Goal: Task Accomplishment & Management: Manage account settings

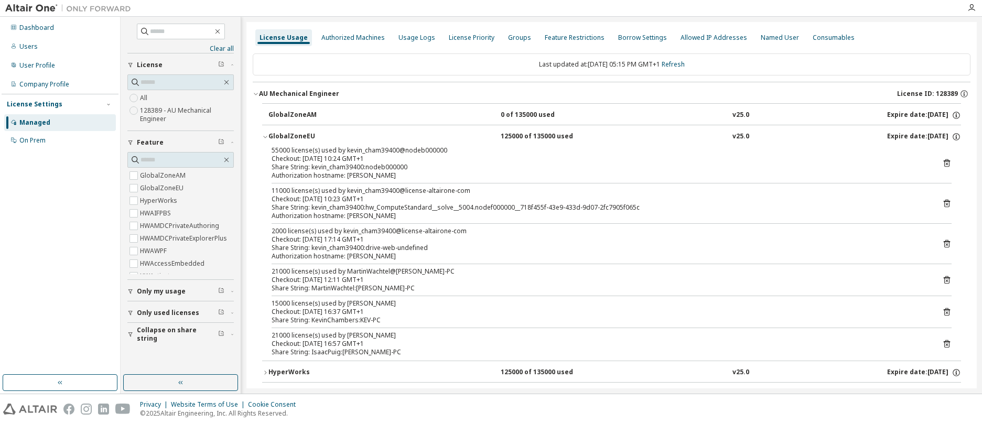
click at [132, 333] on icon "button" at bounding box center [131, 335] width 4 height 5
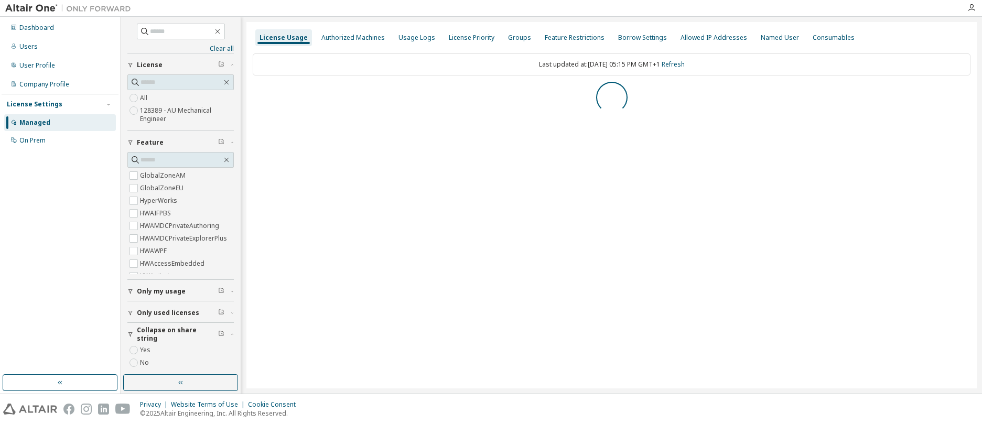
click at [131, 334] on icon "button" at bounding box center [130, 334] width 6 height 6
click at [130, 336] on icon "button" at bounding box center [131, 335] width 4 height 5
click at [133, 350] on div "Clear all Collapse on share string Yes No Only used licenses Only my usage Feat…" at bounding box center [180, 195] width 117 height 355
click at [256, 95] on icon "button" at bounding box center [256, 94] width 6 height 6
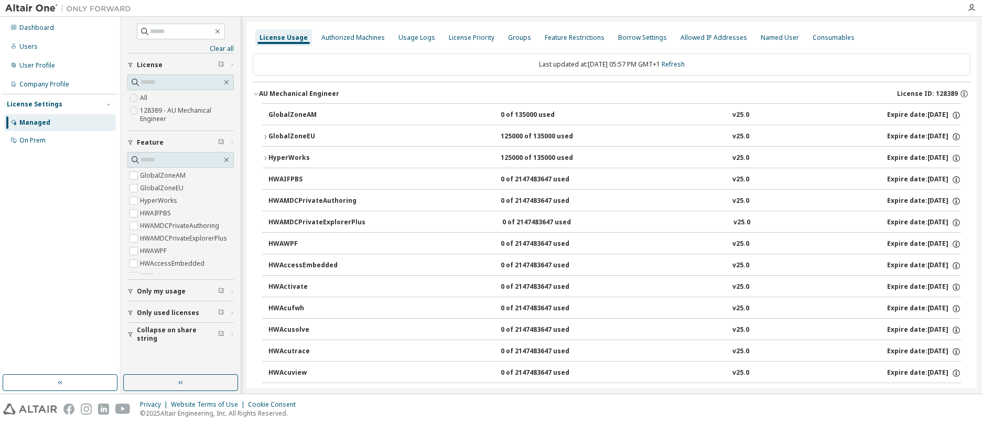
click at [264, 157] on icon "button" at bounding box center [265, 158] width 6 height 6
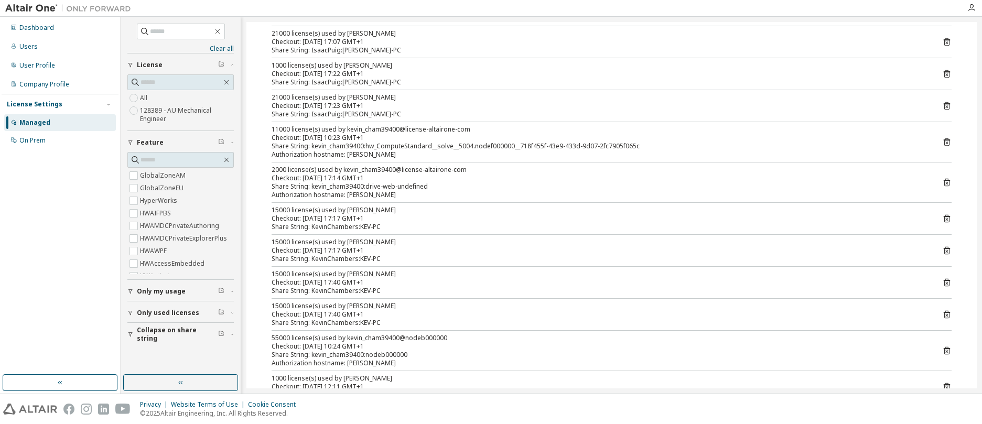
scroll to position [262, 0]
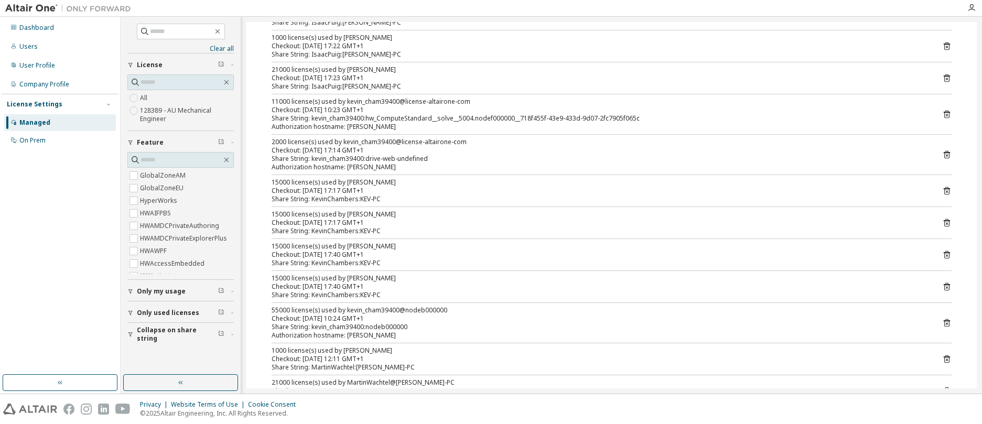
click at [130, 336] on icon "button" at bounding box center [131, 335] width 4 height 5
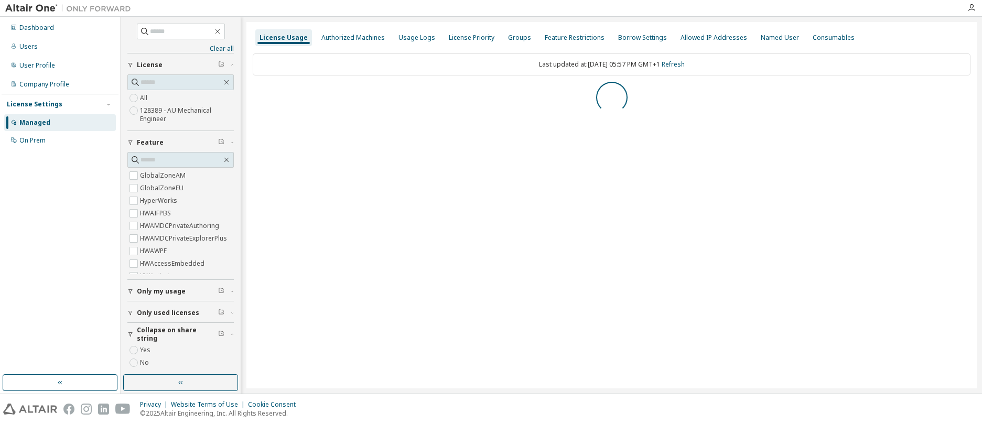
scroll to position [0, 0]
click at [256, 95] on icon "button" at bounding box center [256, 94] width 6 height 6
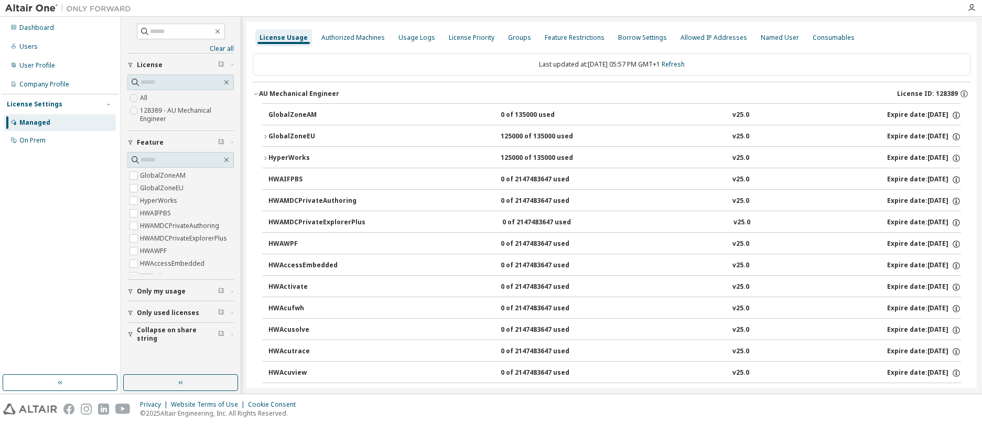
click at [266, 135] on icon "button" at bounding box center [265, 137] width 6 height 6
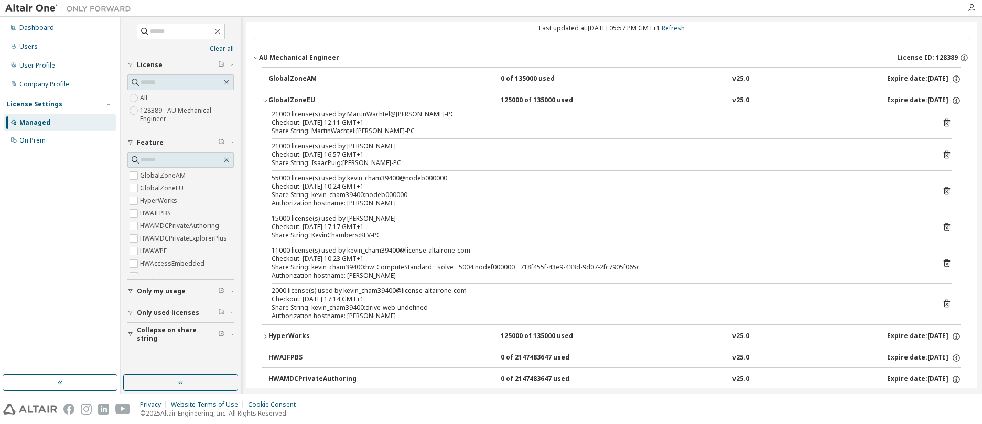
scroll to position [157, 0]
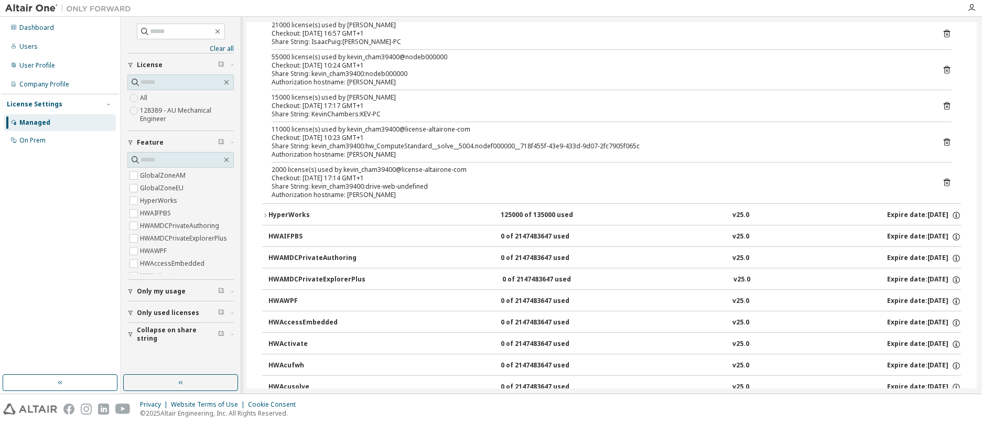
click at [266, 214] on icon "button" at bounding box center [265, 215] width 6 height 6
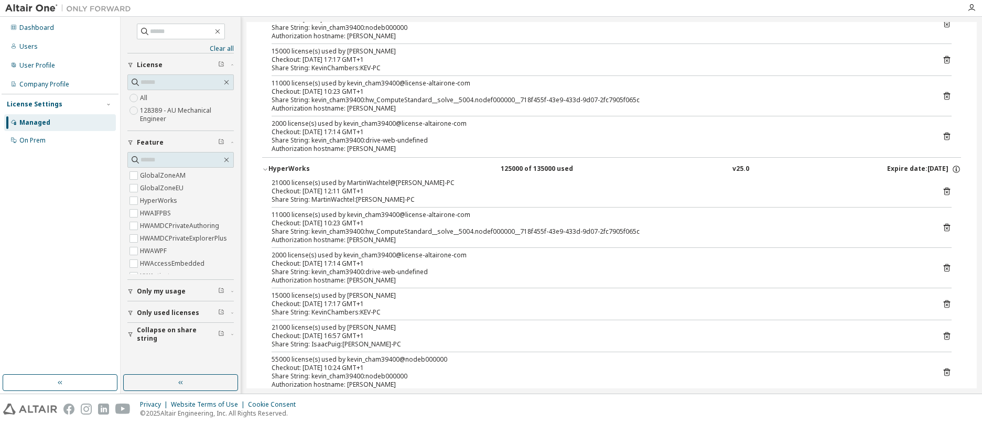
scroll to position [262, 0]
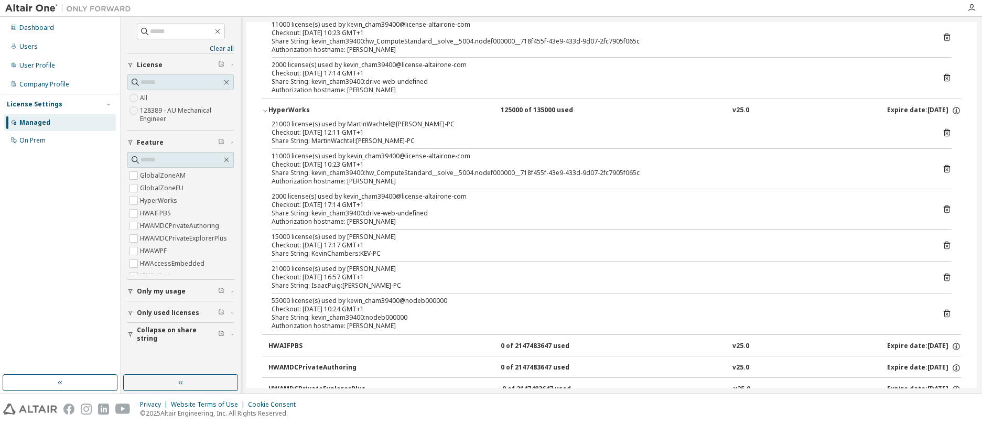
click at [946, 245] on icon at bounding box center [947, 246] width 3 height 3
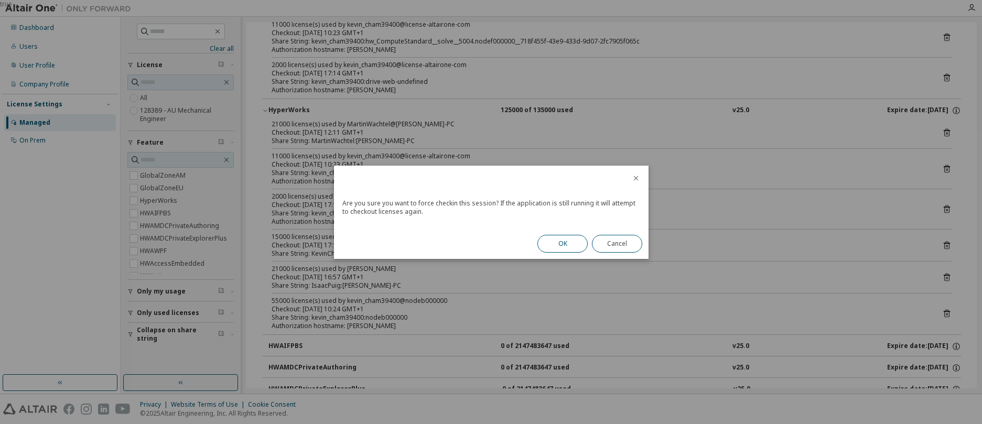
click at [569, 238] on button "OK" at bounding box center [563, 244] width 50 height 18
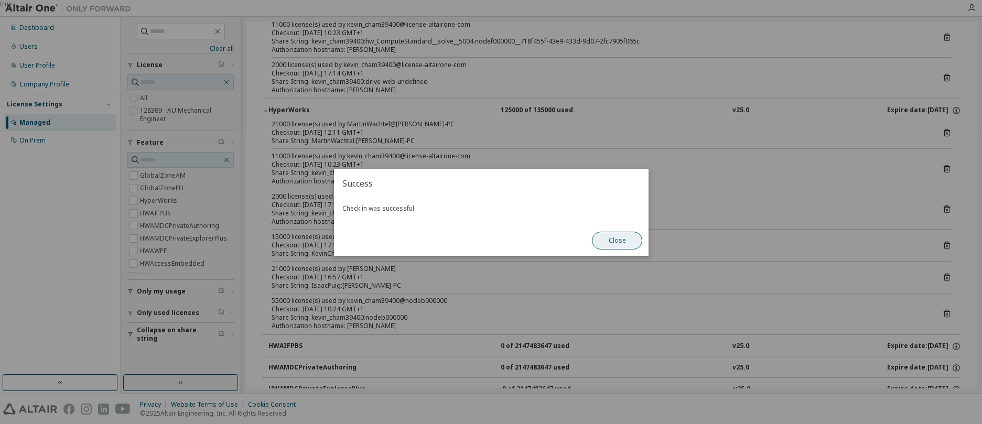
click at [632, 240] on button "Close" at bounding box center [617, 241] width 50 height 18
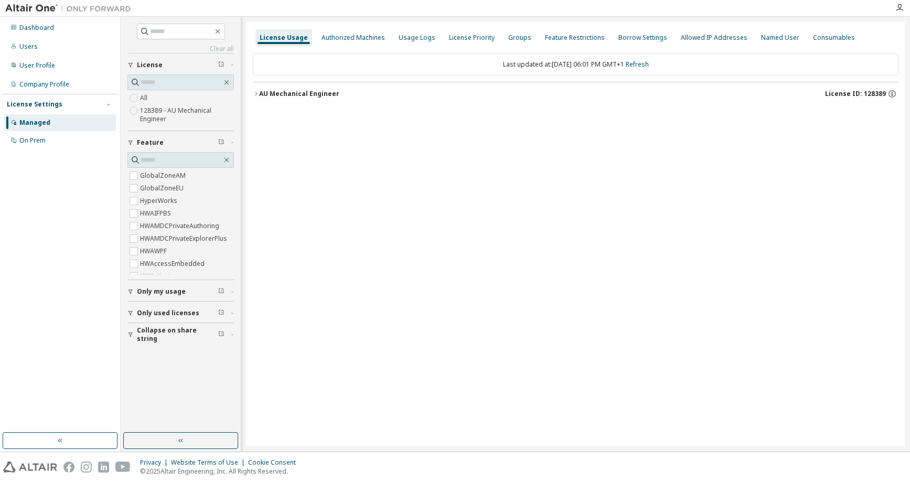
click at [255, 93] on icon "button" at bounding box center [256, 94] width 6 height 6
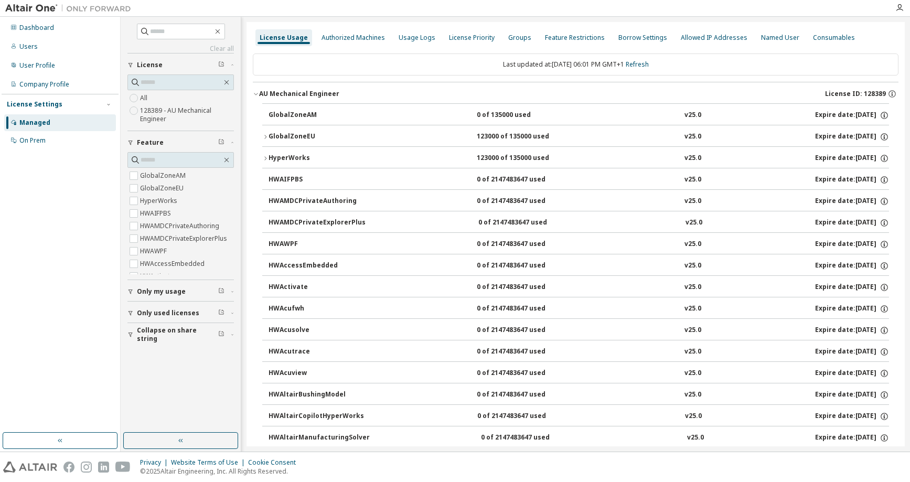
click at [266, 135] on icon "button" at bounding box center [265, 137] width 6 height 6
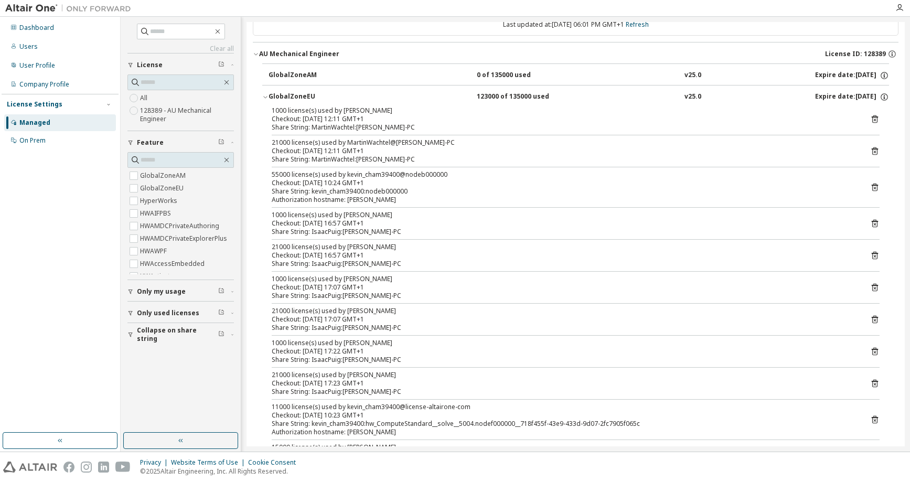
scroll to position [210, 0]
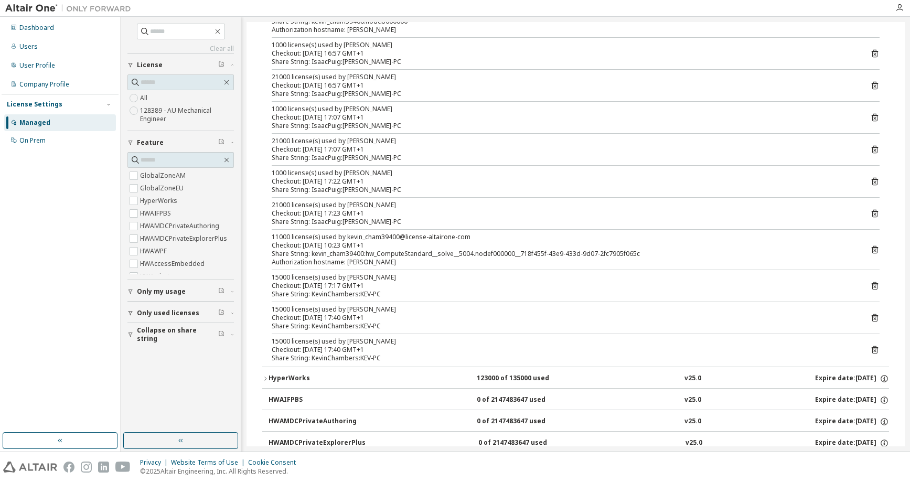
click at [870, 347] on icon at bounding box center [874, 349] width 9 height 9
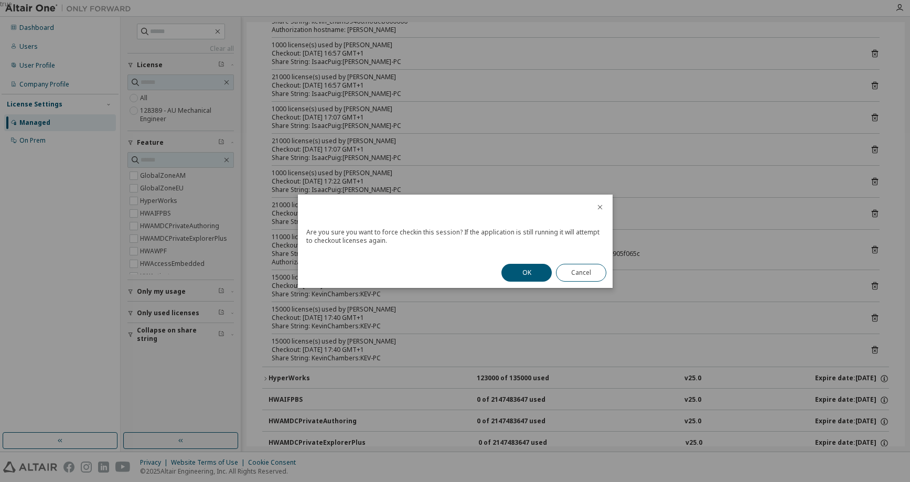
click at [527, 275] on button "OK" at bounding box center [526, 273] width 50 height 18
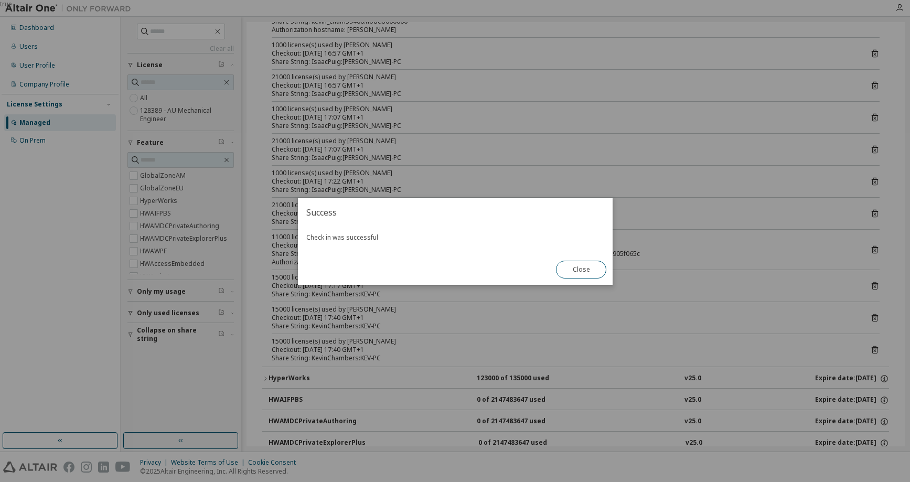
click at [585, 270] on button "Close" at bounding box center [581, 270] width 50 height 18
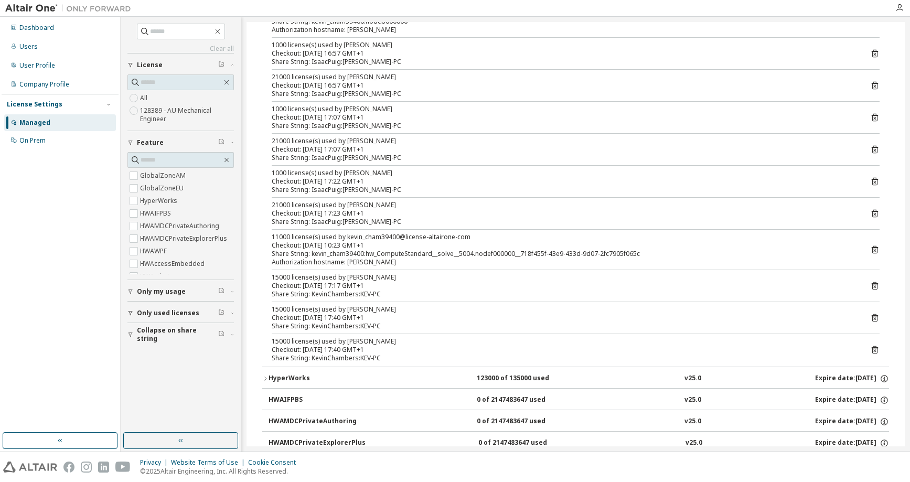
click at [870, 319] on icon at bounding box center [874, 317] width 9 height 9
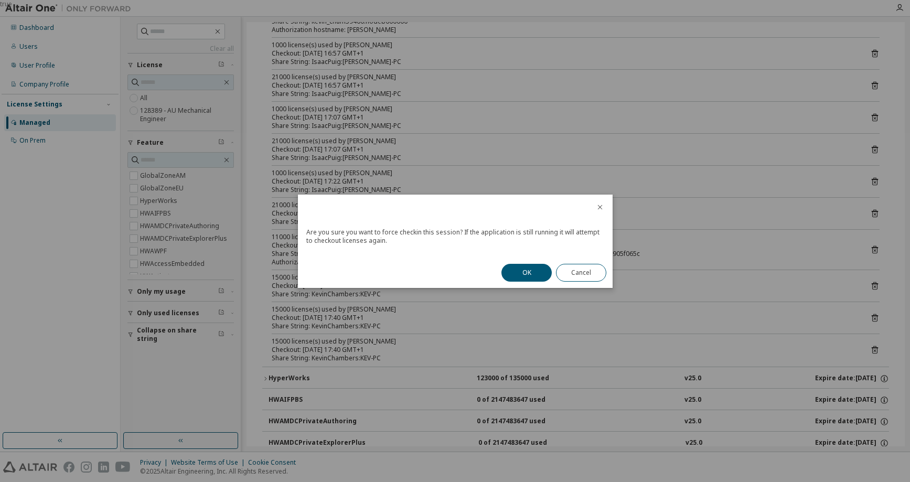
click at [536, 272] on button "OK" at bounding box center [526, 273] width 50 height 18
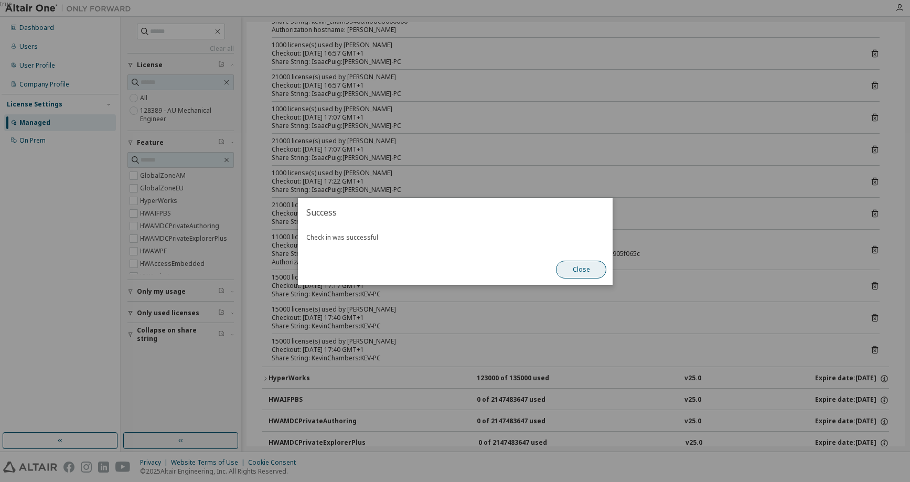
drag, startPoint x: 574, startPoint y: 269, endPoint x: 742, endPoint y: 283, distance: 169.0
click at [574, 268] on button "Close" at bounding box center [581, 270] width 50 height 18
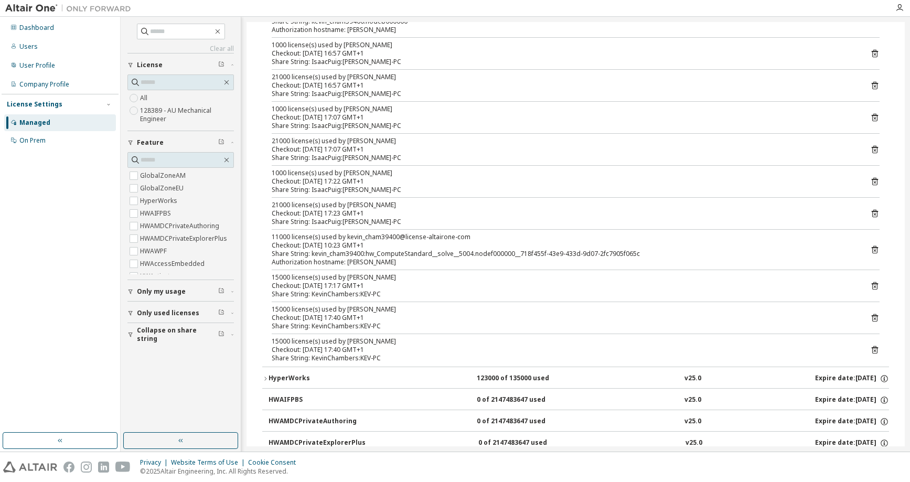
click at [873, 286] on icon at bounding box center [874, 286] width 3 height 3
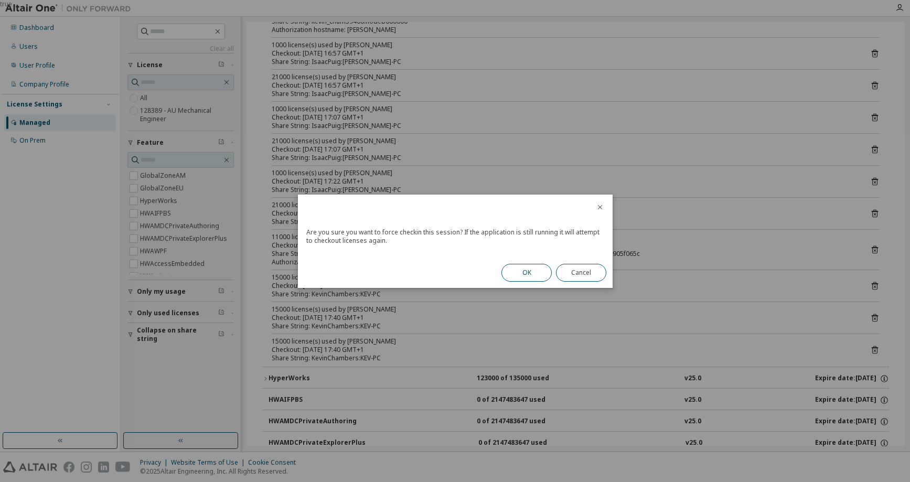
click at [531, 271] on button "OK" at bounding box center [526, 273] width 50 height 18
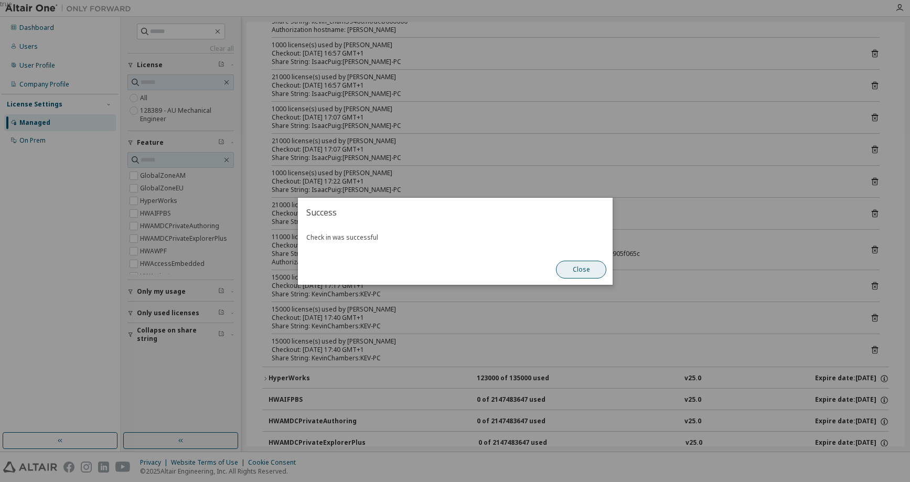
click at [576, 267] on button "Close" at bounding box center [581, 270] width 50 height 18
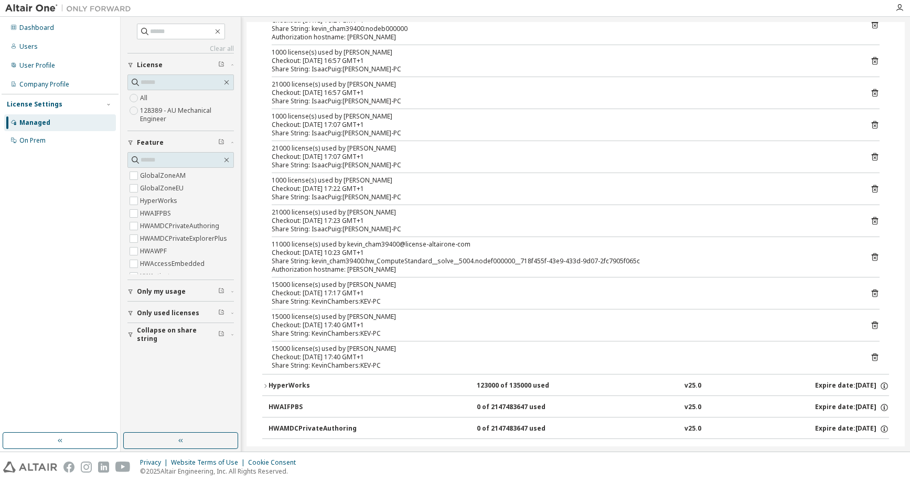
scroll to position [262, 0]
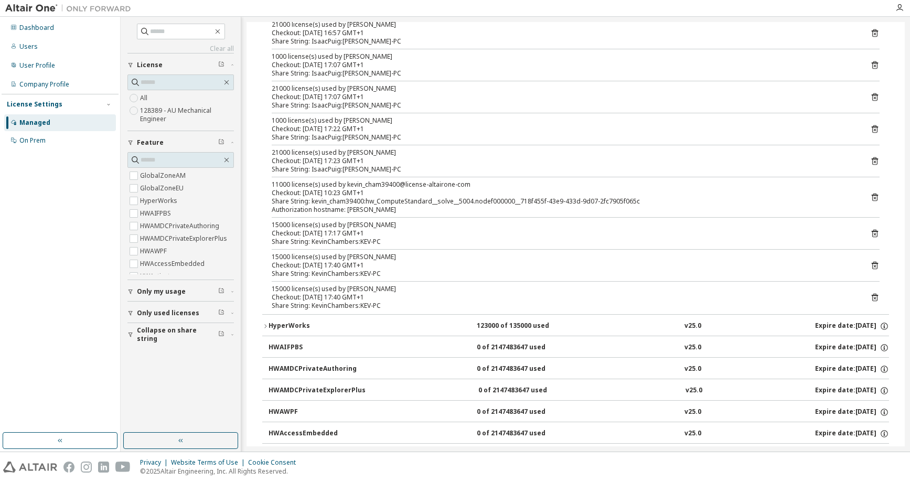
click at [263, 325] on icon "button" at bounding box center [265, 326] width 6 height 6
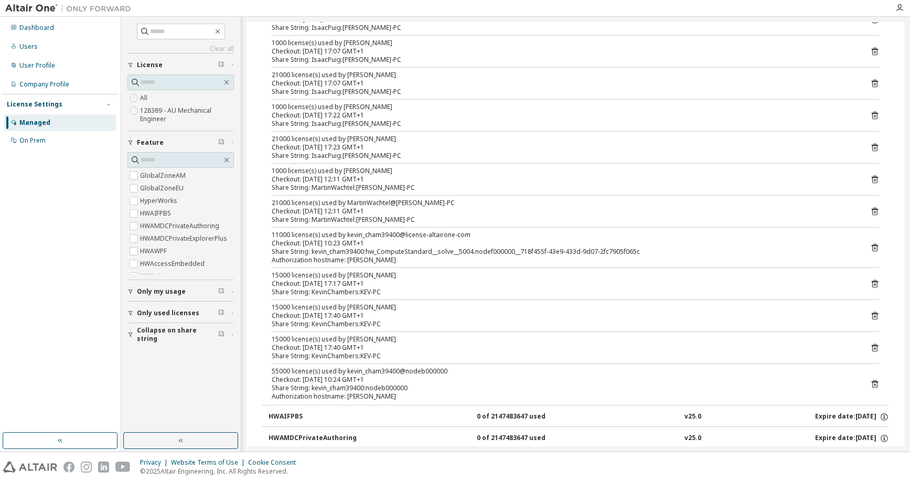
scroll to position [629, 0]
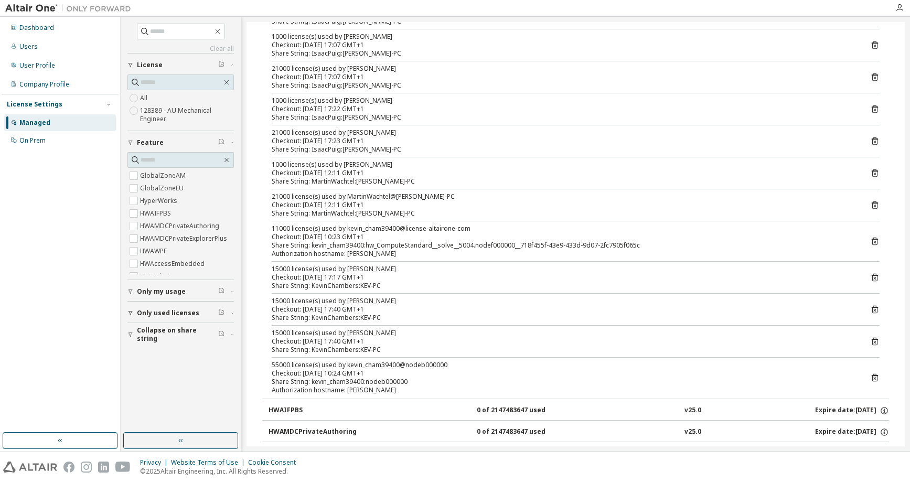
click at [870, 277] on icon at bounding box center [874, 277] width 9 height 9
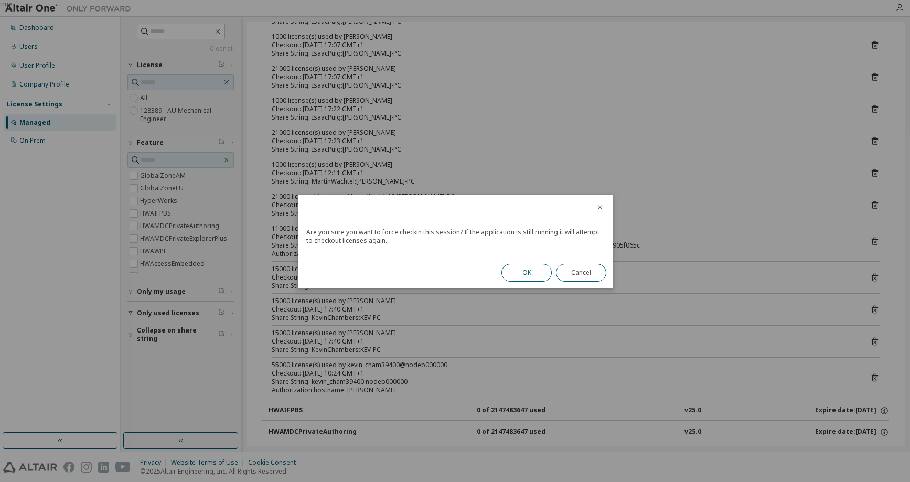
click at [533, 271] on button "OK" at bounding box center [526, 273] width 50 height 18
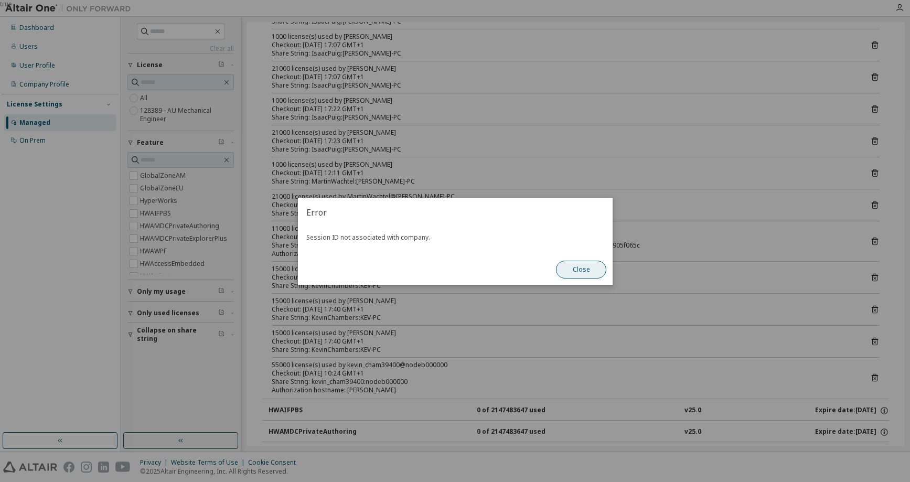
click at [585, 269] on button "Close" at bounding box center [581, 270] width 50 height 18
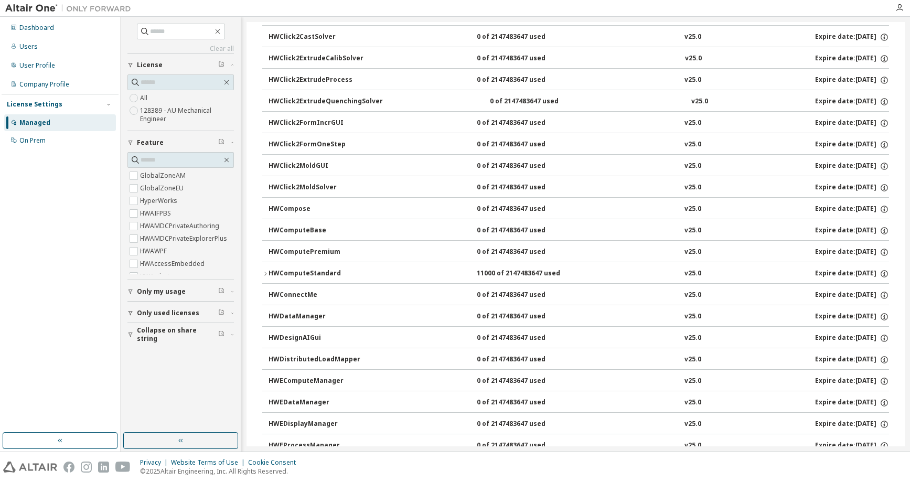
scroll to position [1626, 0]
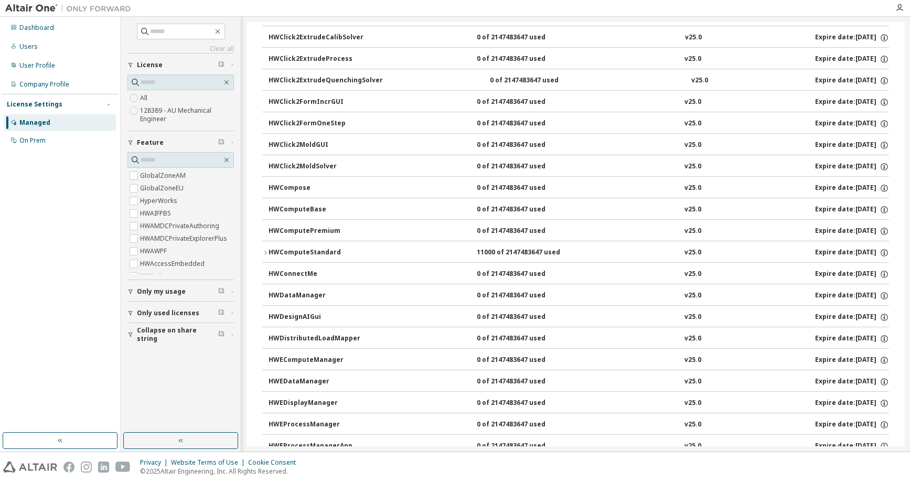
click at [129, 312] on icon "button" at bounding box center [131, 313] width 4 height 5
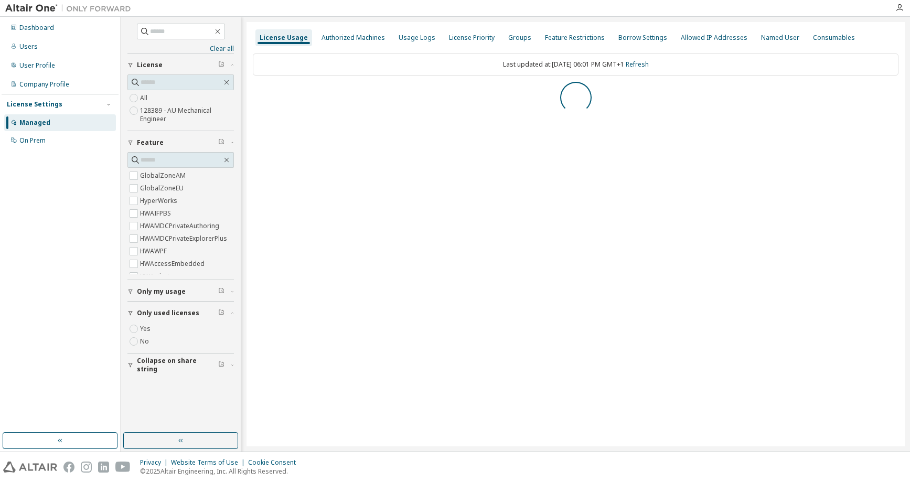
scroll to position [0, 0]
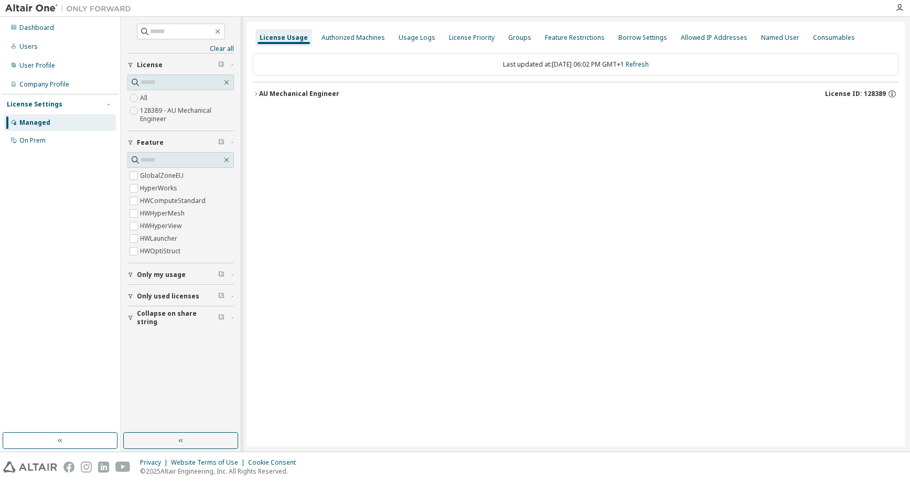
click at [253, 93] on div "License Usage Authorized Machines Usage Logs License Priority Groups Feature Re…" at bounding box center [576, 234] width 658 height 424
click at [256, 95] on icon "button" at bounding box center [256, 94] width 6 height 6
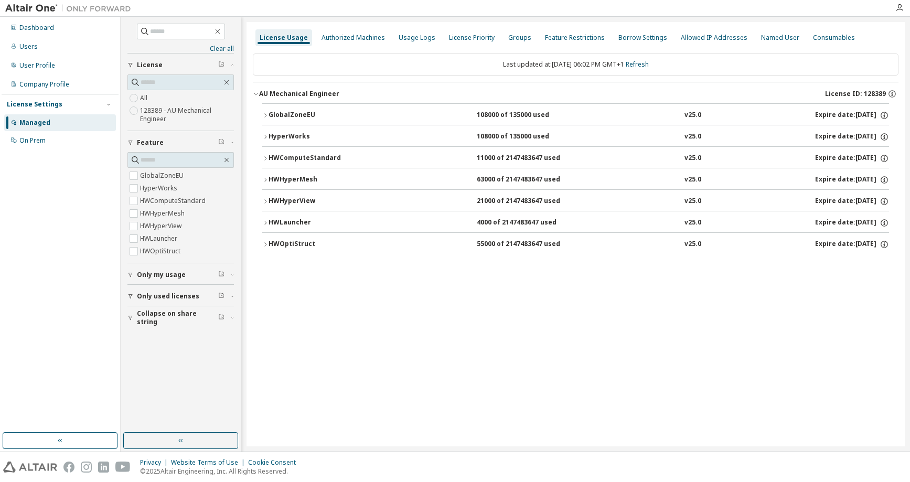
click at [265, 244] on icon "button" at bounding box center [265, 244] width 6 height 6
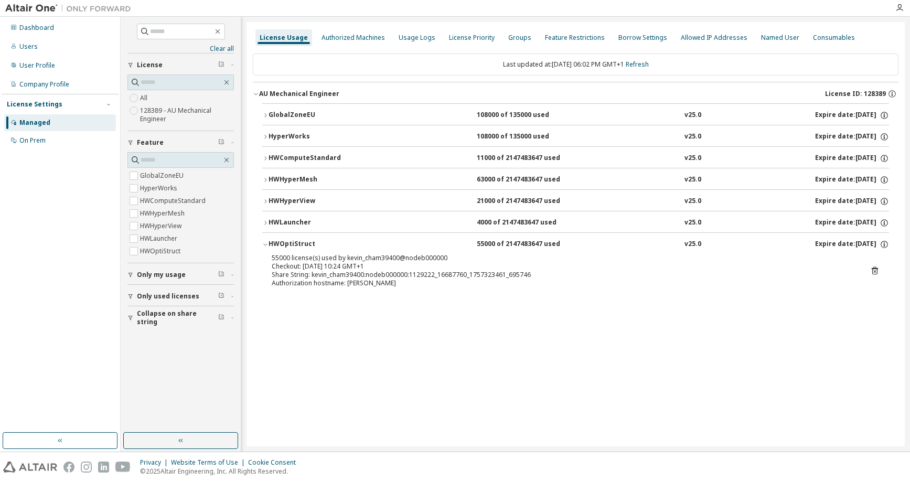
click at [267, 223] on icon "button" at bounding box center [265, 223] width 6 height 6
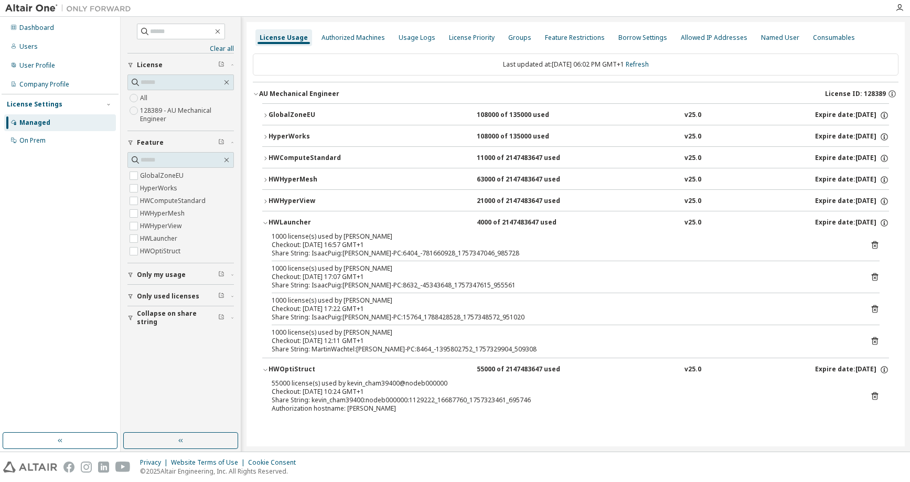
click at [265, 198] on icon "button" at bounding box center [265, 201] width 6 height 6
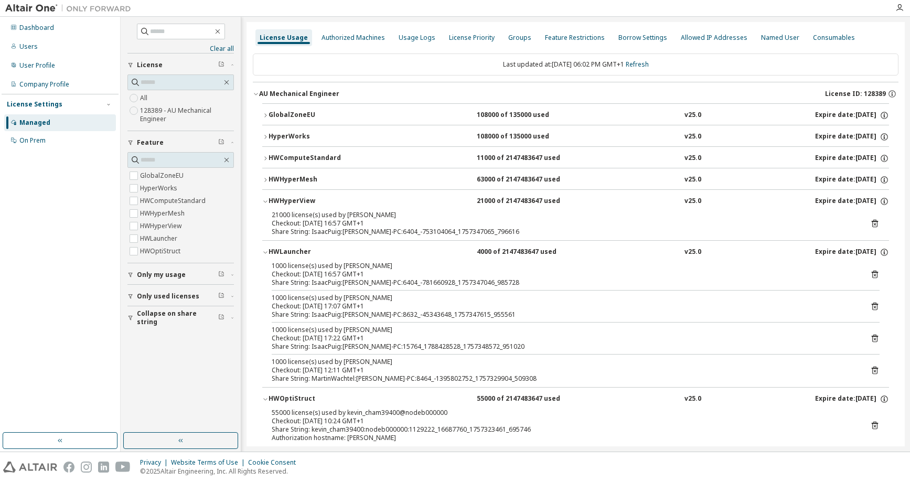
click at [263, 180] on icon "button" at bounding box center [265, 180] width 6 height 6
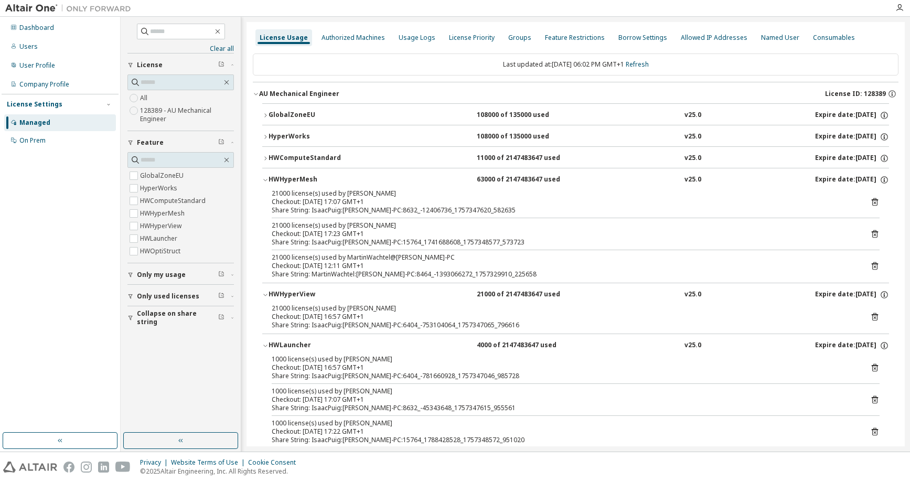
click at [263, 158] on icon "button" at bounding box center [265, 158] width 6 height 6
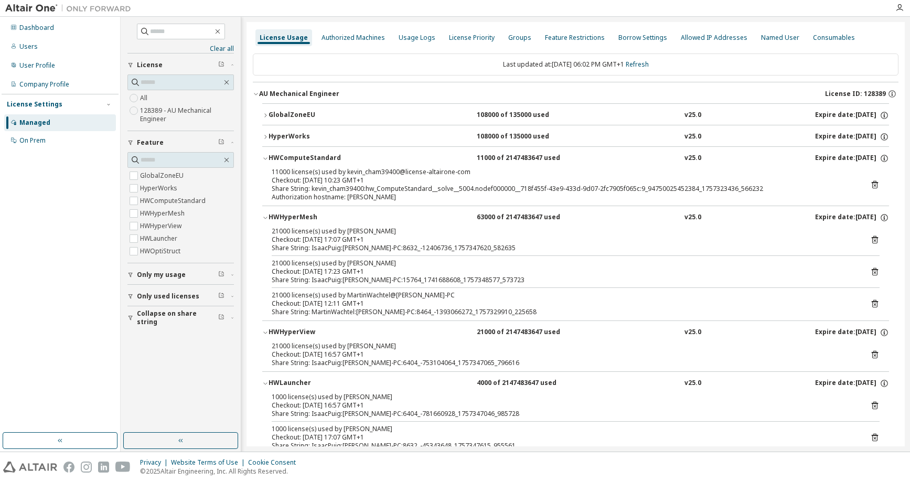
click at [266, 137] on icon "button" at bounding box center [265, 137] width 2 height 4
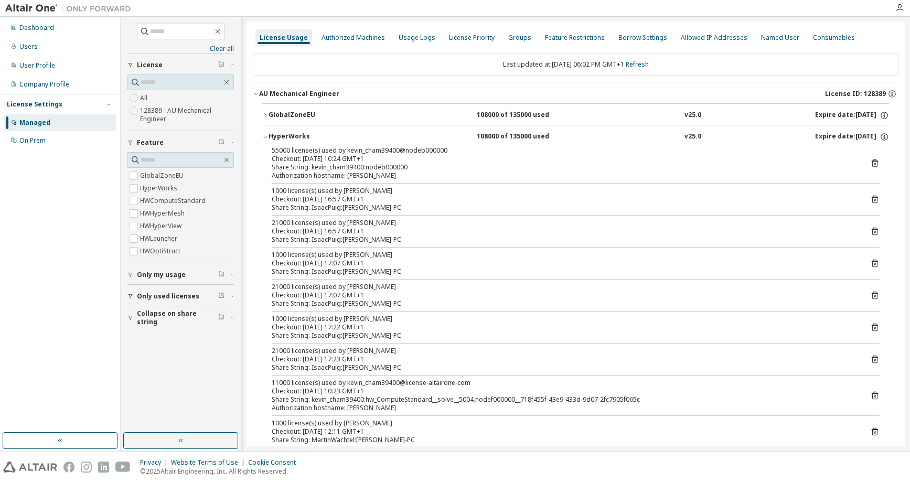
click at [265, 115] on icon "button" at bounding box center [265, 115] width 6 height 6
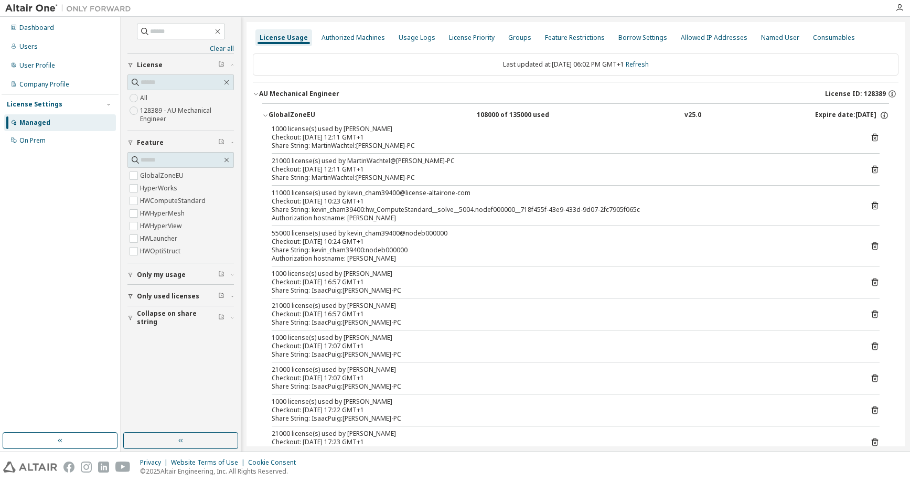
click at [266, 114] on icon "button" at bounding box center [265, 115] width 6 height 6
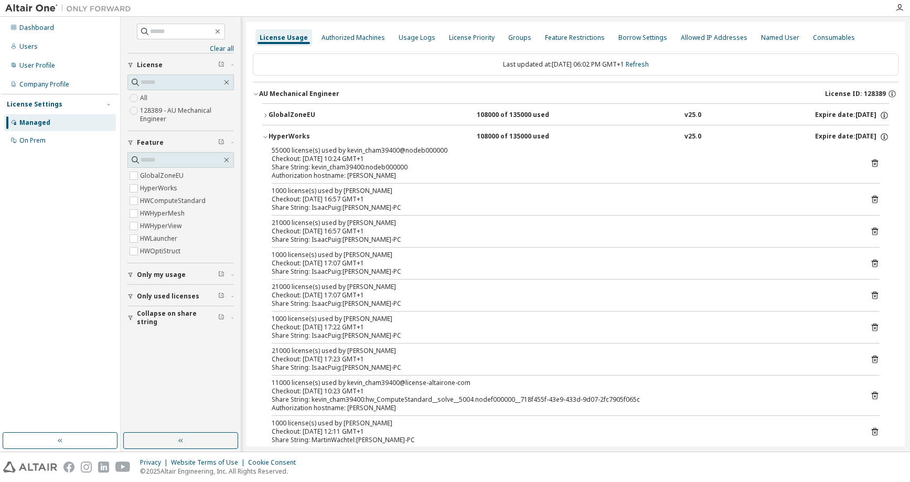
click at [263, 134] on icon "button" at bounding box center [265, 137] width 6 height 6
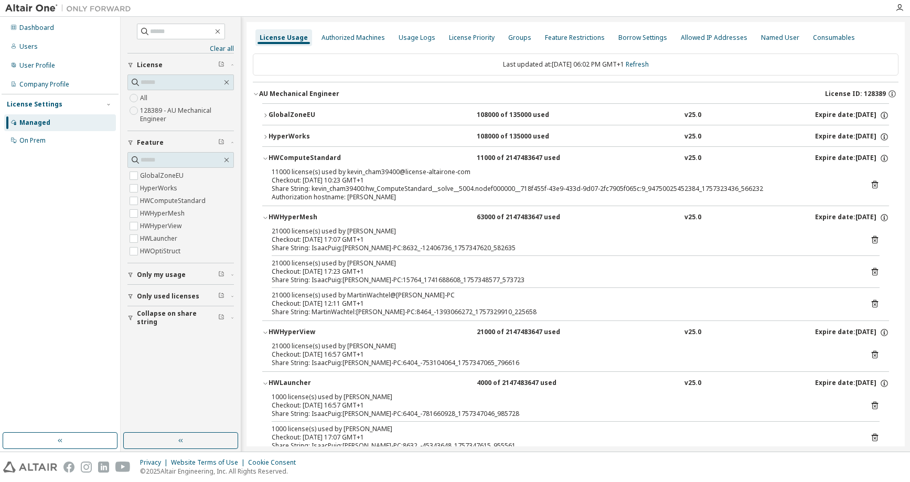
click at [265, 156] on icon "button" at bounding box center [265, 158] width 6 height 6
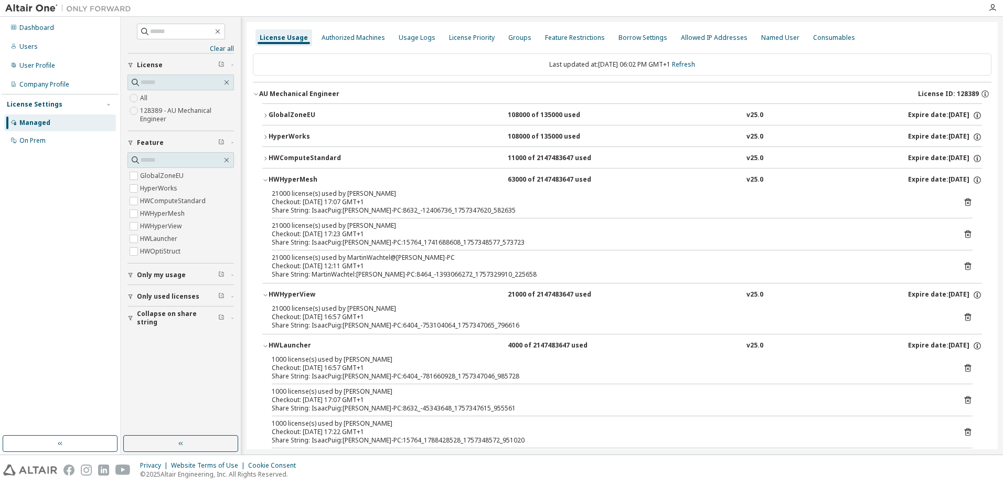
click at [127, 317] on icon "button" at bounding box center [130, 318] width 6 height 6
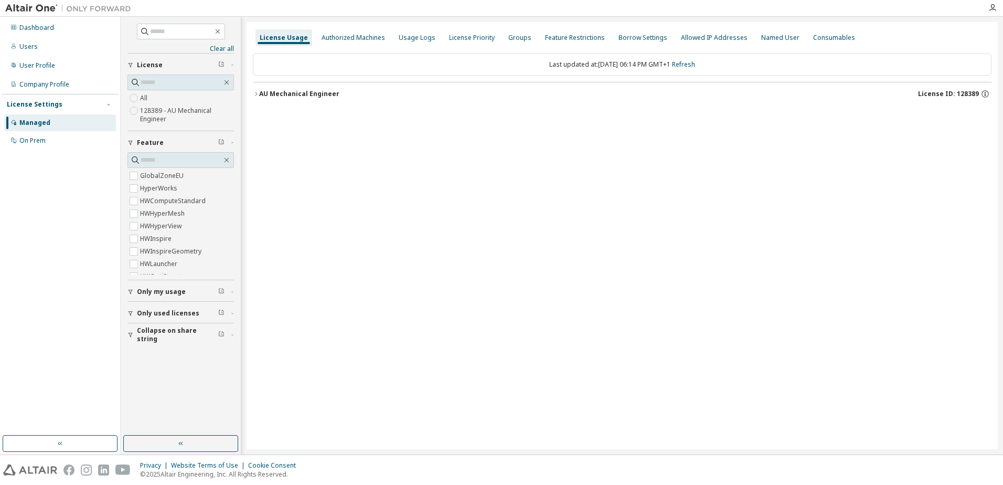
click at [253, 92] on icon "button" at bounding box center [256, 94] width 6 height 6
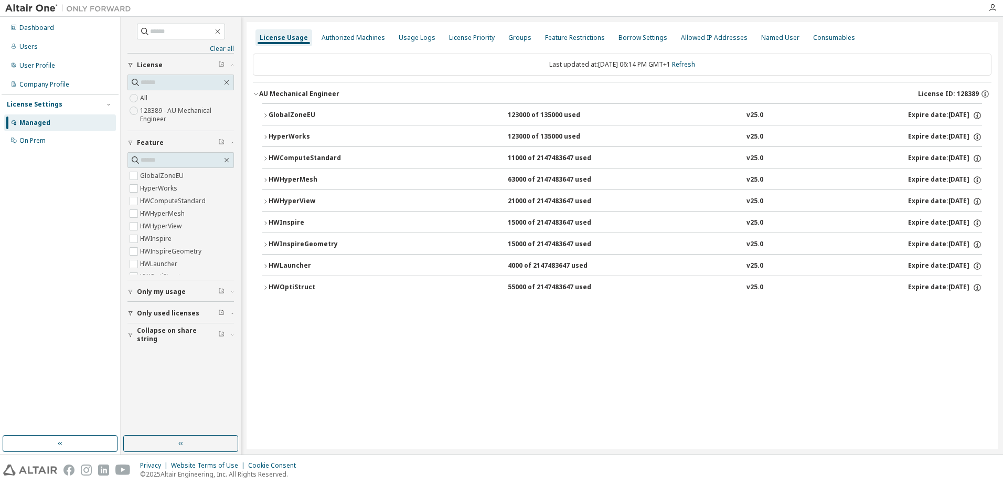
click at [268, 117] on icon "button" at bounding box center [265, 115] width 6 height 6
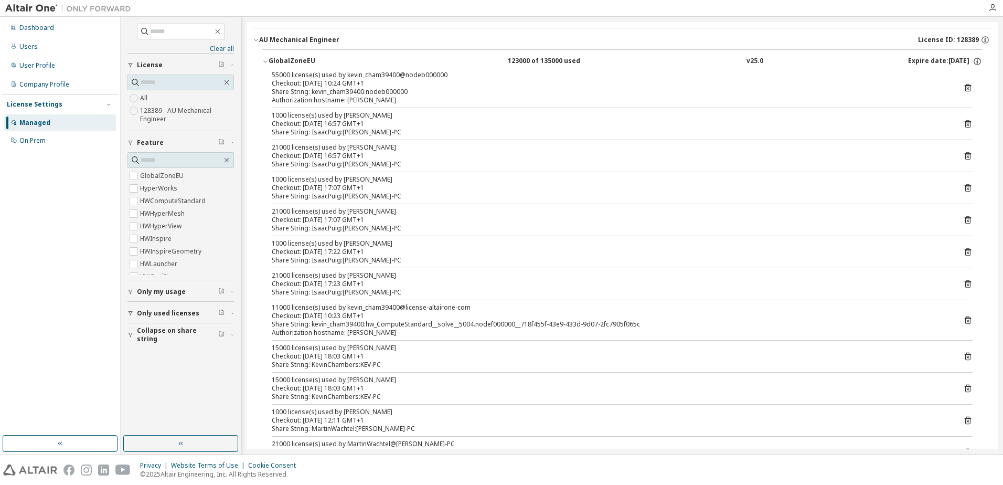
scroll to position [157, 0]
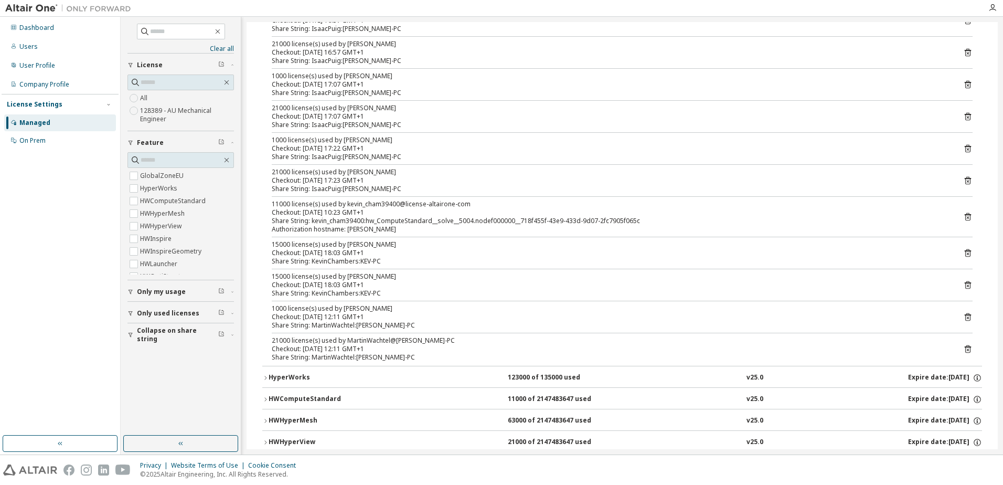
click at [909, 252] on icon at bounding box center [967, 252] width 9 height 9
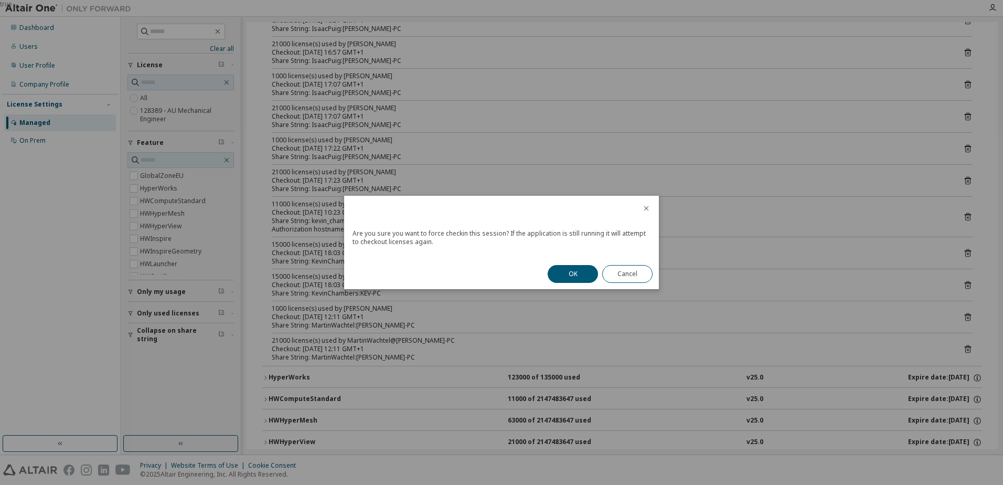
click at [582, 268] on button "OK" at bounding box center [573, 274] width 50 height 18
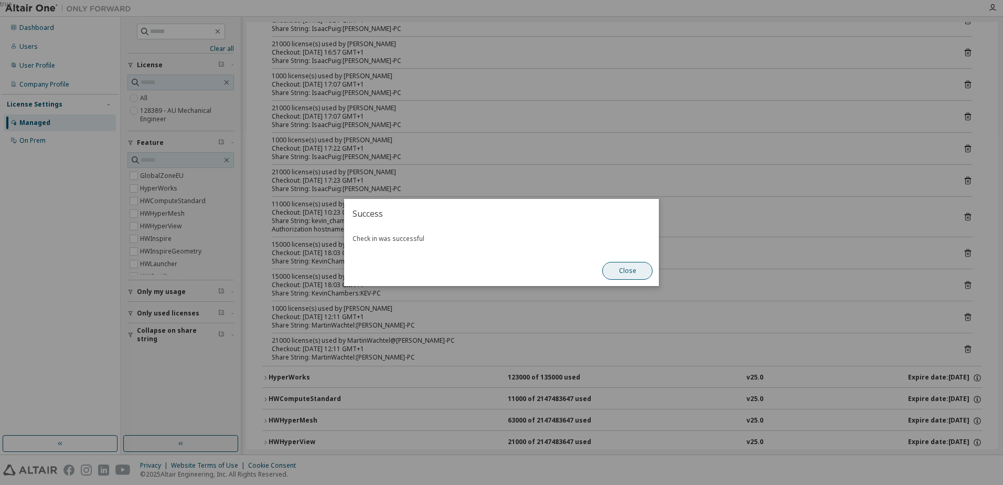
click at [626, 266] on button "Close" at bounding box center [627, 271] width 50 height 18
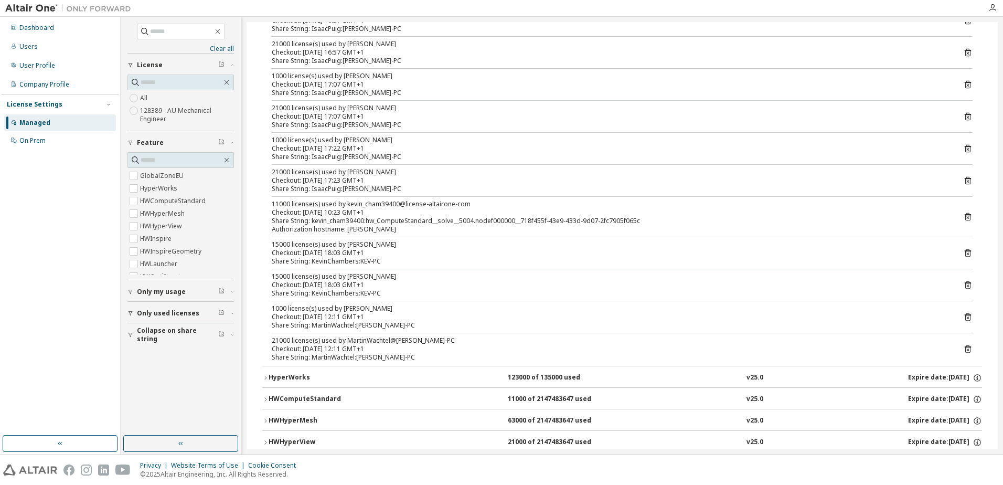
click at [909, 284] on icon at bounding box center [967, 284] width 9 height 9
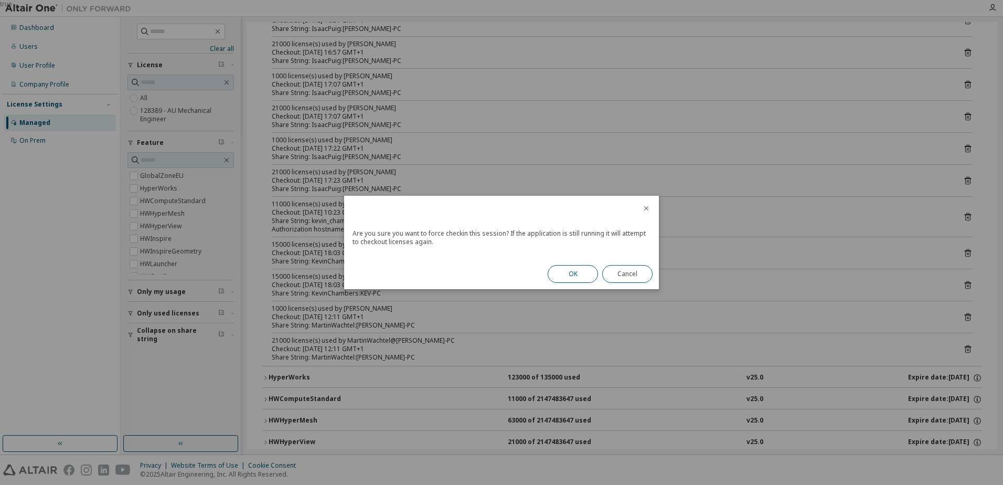
click at [579, 270] on button "OK" at bounding box center [573, 274] width 50 height 18
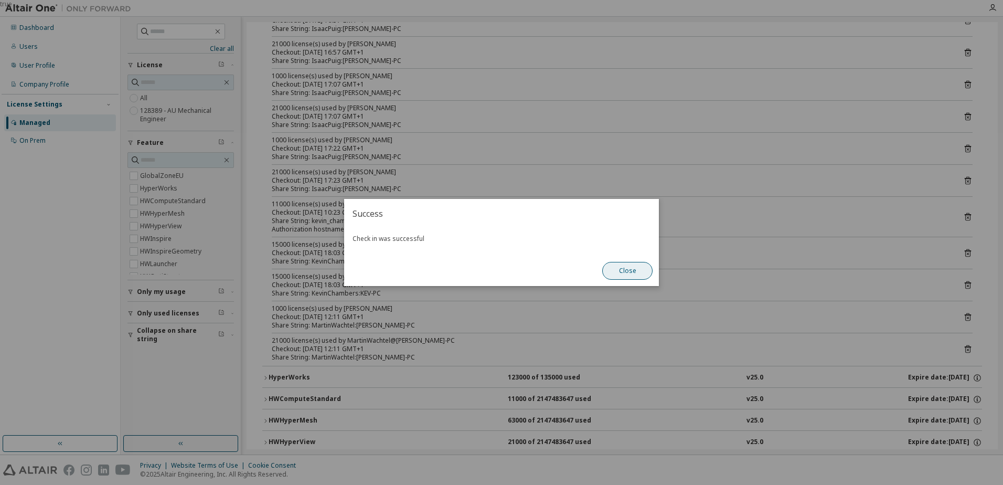
click at [624, 270] on button "Close" at bounding box center [627, 271] width 50 height 18
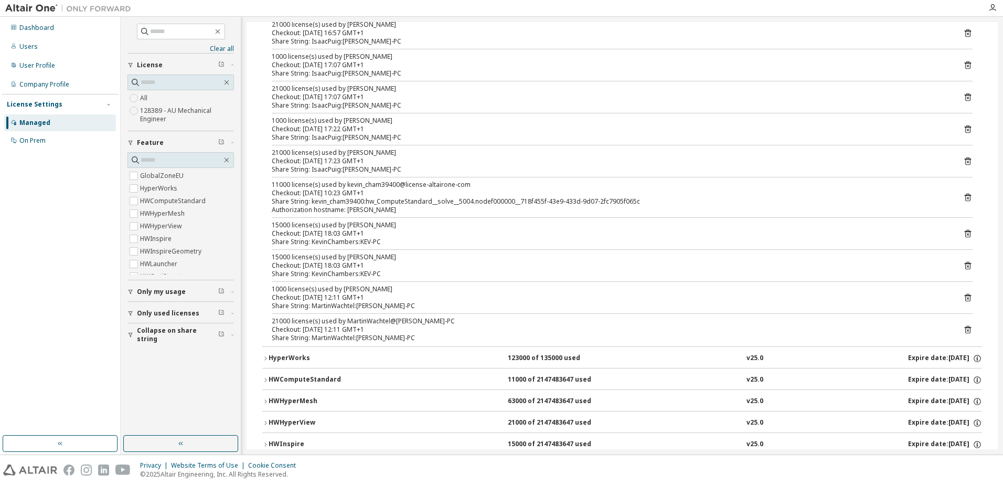
scroll to position [210, 0]
